Goal: Check status: Check status

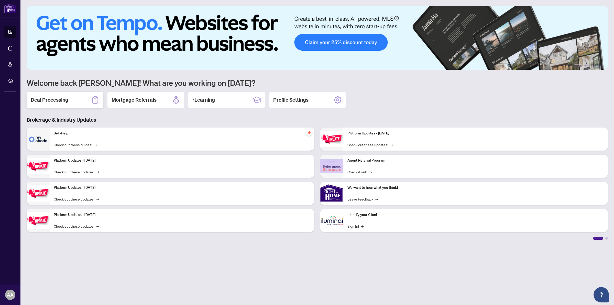
click at [58, 99] on h2 "Deal Processing" at bounding box center [50, 99] width 38 height 7
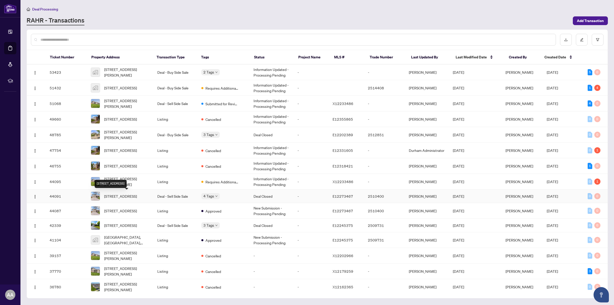
click at [120, 195] on span "[STREET_ADDRESS]" at bounding box center [120, 196] width 33 height 6
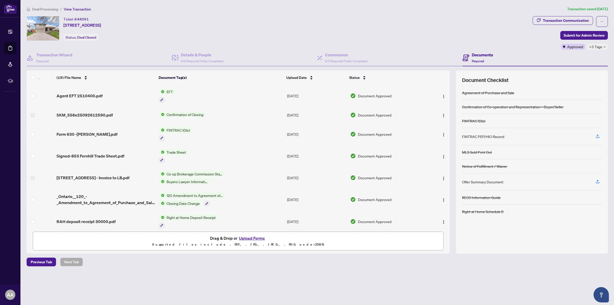
click at [167, 90] on span "EFT" at bounding box center [170, 92] width 10 height 6
click at [442, 94] on img "button" at bounding box center [444, 96] width 4 height 4
click at [445, 104] on span "View Document" at bounding box center [467, 105] width 49 height 6
